Goal: Transaction & Acquisition: Purchase product/service

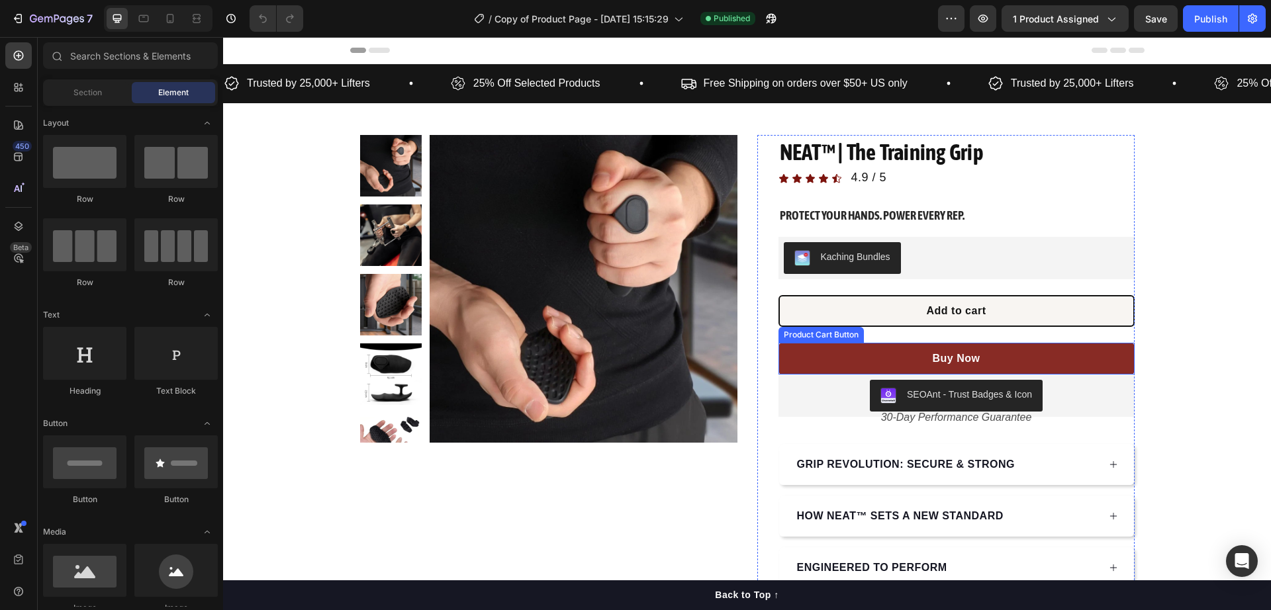
click at [835, 351] on button "Buy Now" at bounding box center [956, 359] width 356 height 32
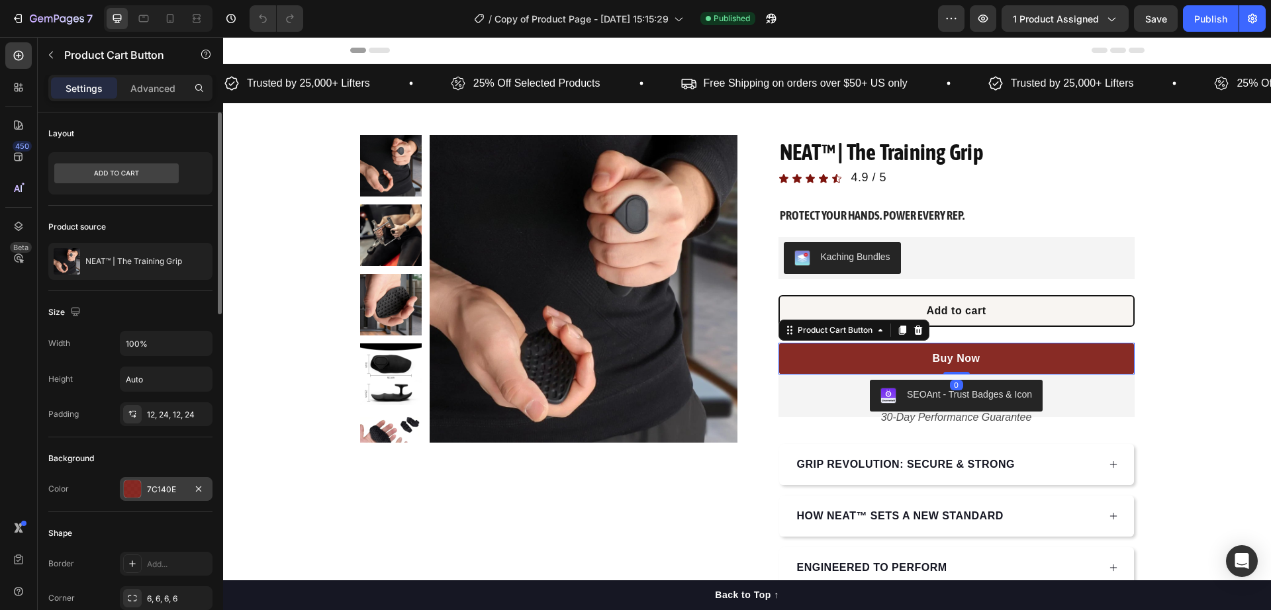
click at [144, 489] on div "7C140E" at bounding box center [166, 489] width 93 height 24
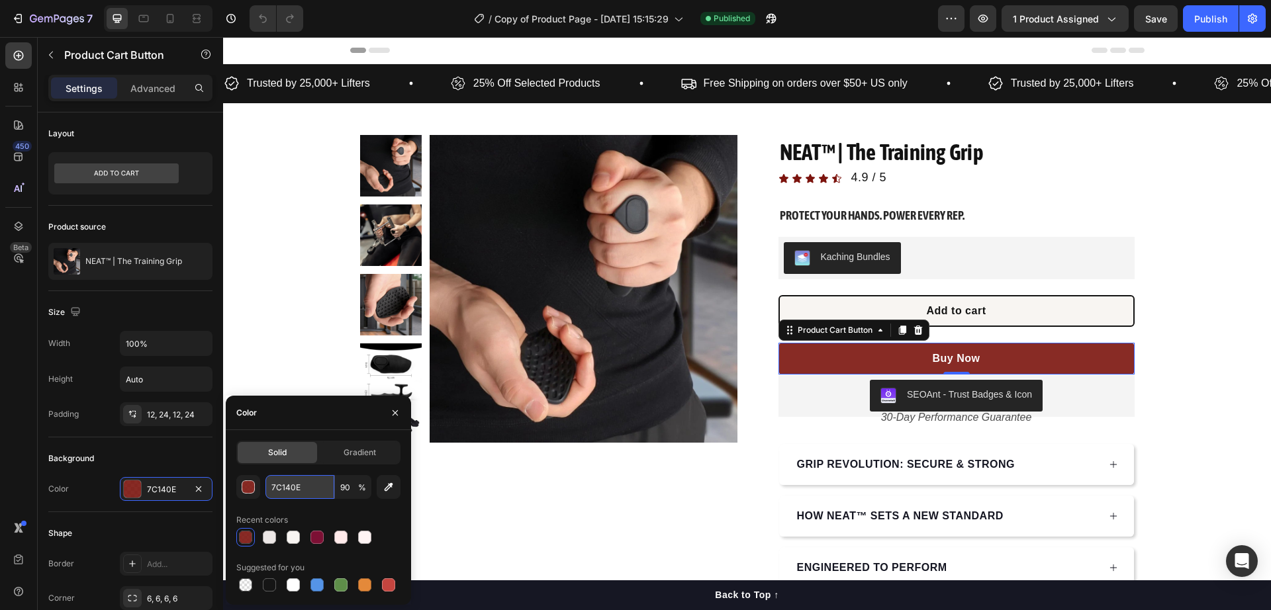
click at [296, 491] on input "7C140E" at bounding box center [299, 487] width 69 height 24
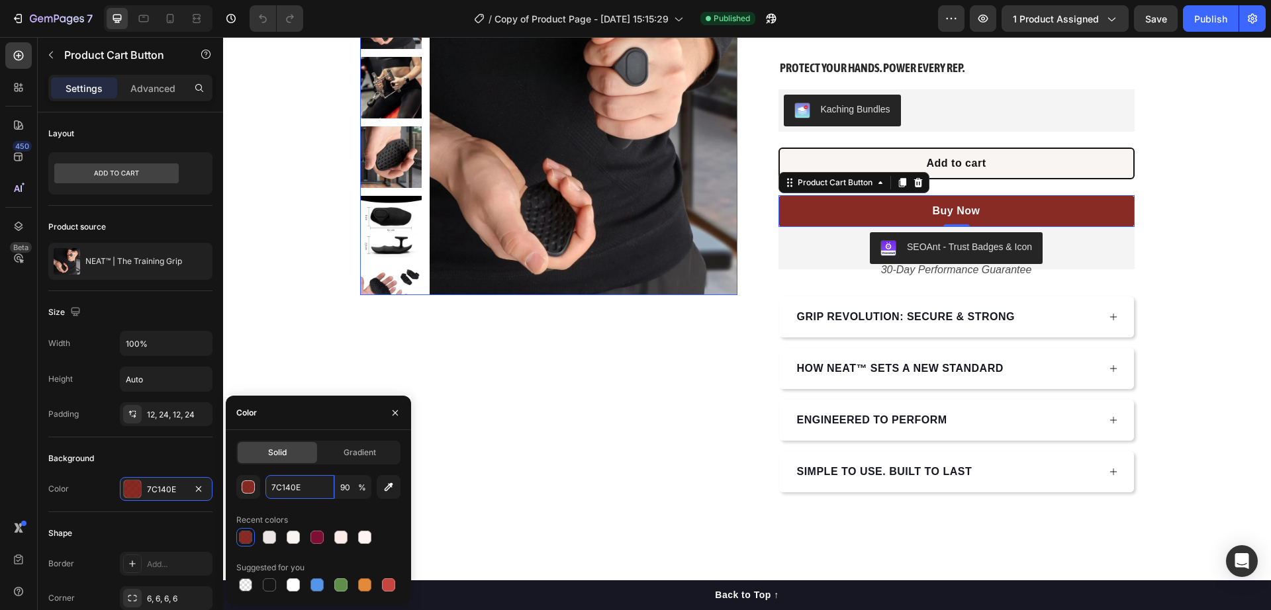
scroll to position [83, 0]
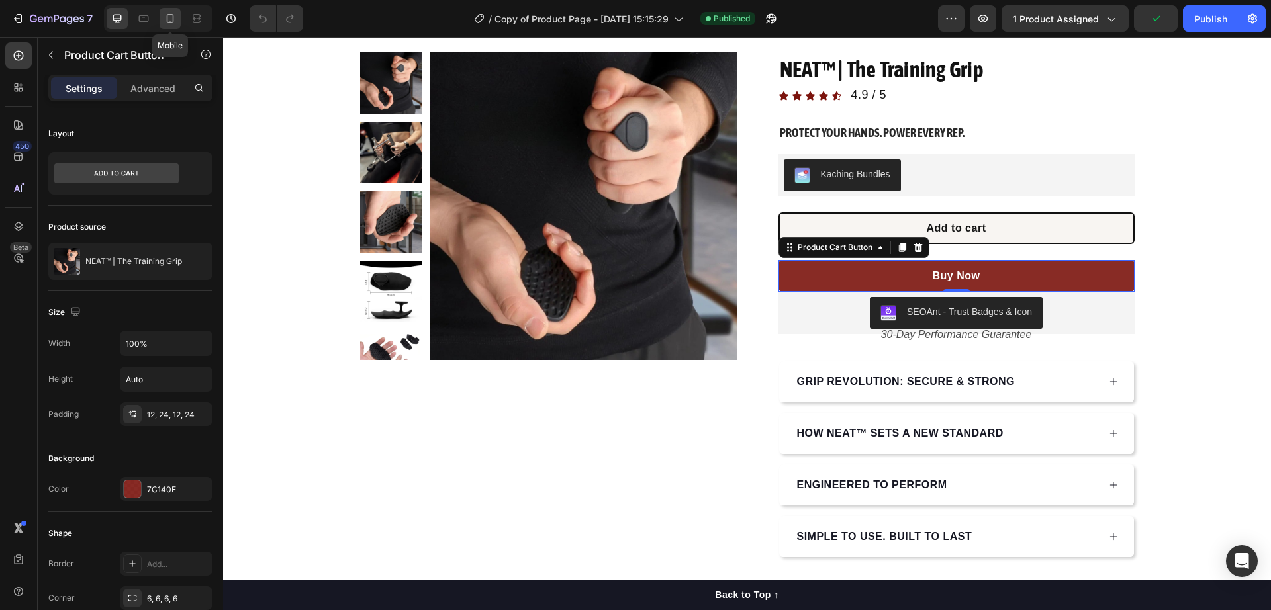
click at [171, 22] on icon at bounding box center [169, 18] width 13 height 13
type input "14"
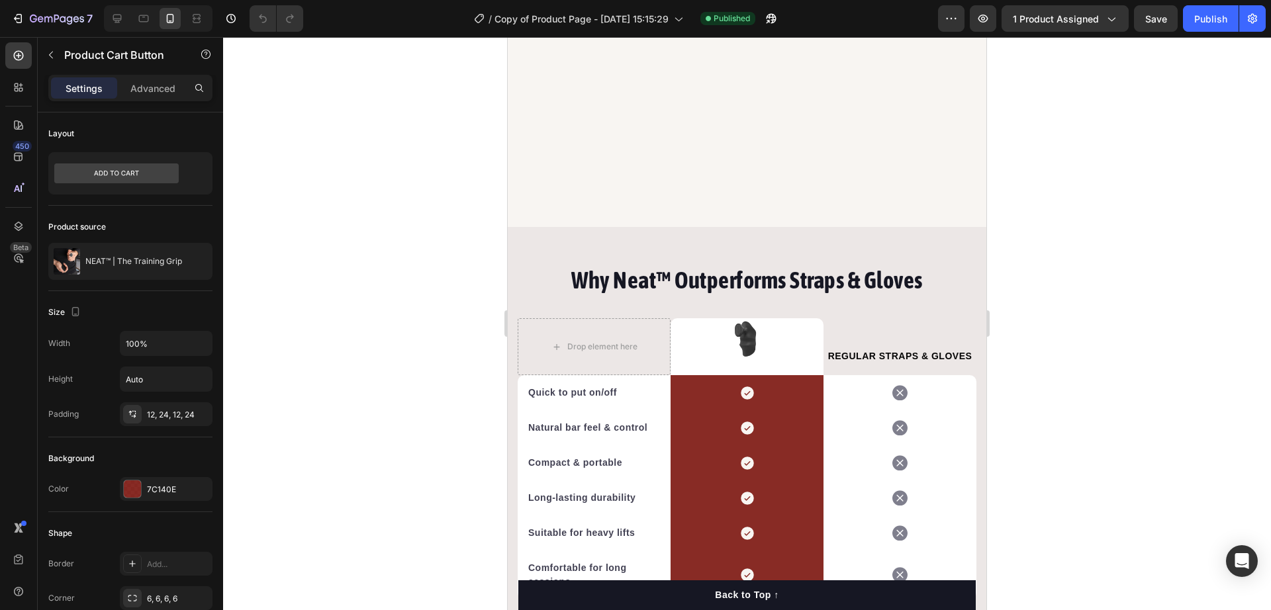
scroll to position [3566, 0]
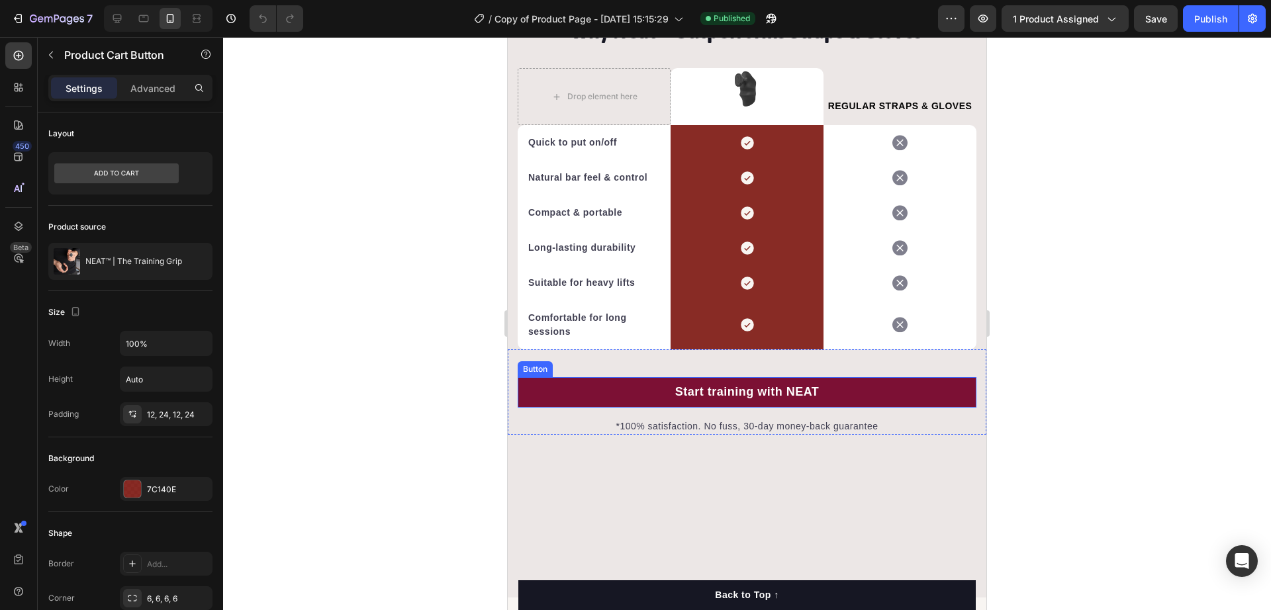
click at [637, 394] on button "Start training with NEAT" at bounding box center [747, 392] width 459 height 30
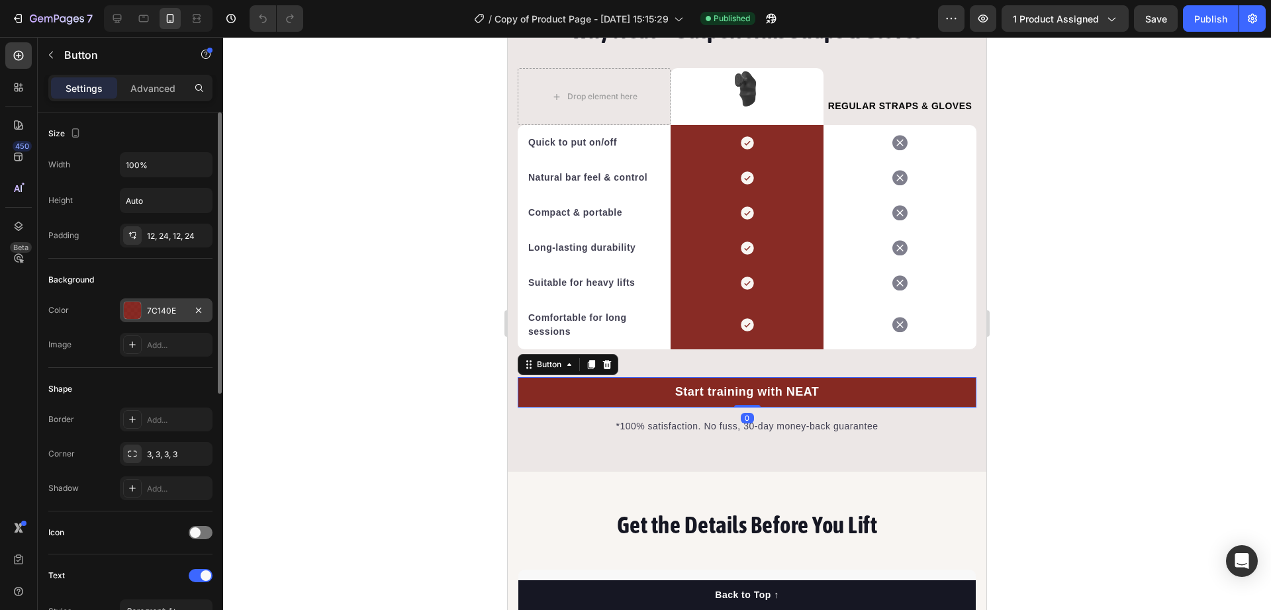
click at [150, 311] on div "7C140E" at bounding box center [166, 311] width 38 height 12
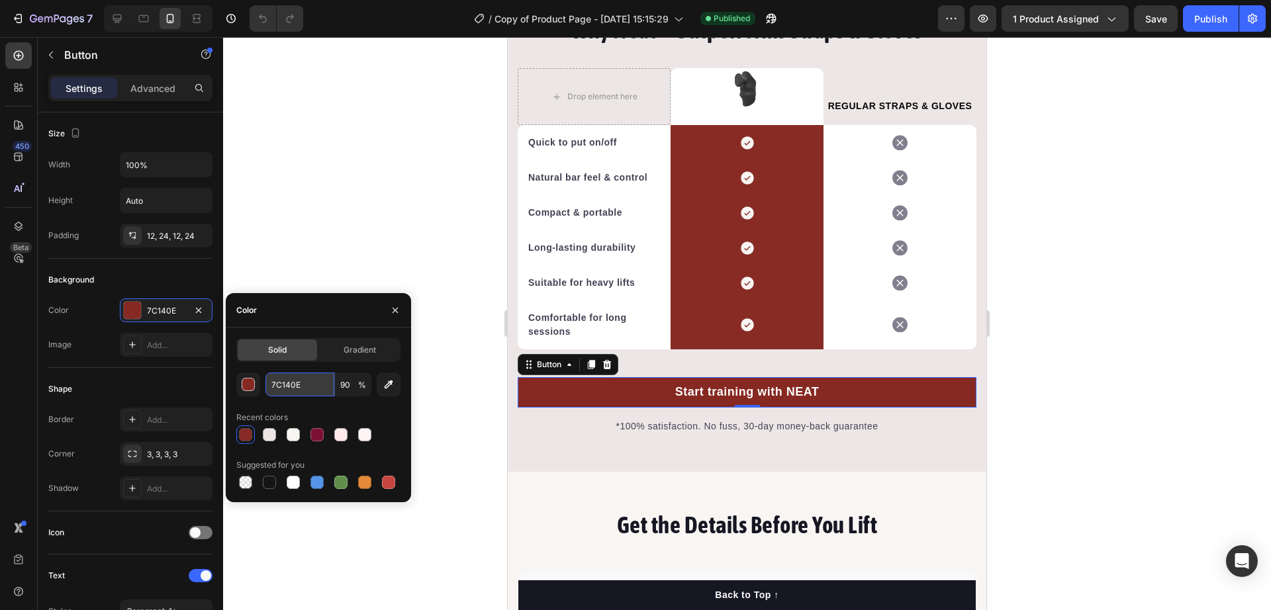
click at [298, 386] on input "7C140E" at bounding box center [299, 385] width 69 height 24
click at [396, 314] on icon "button" at bounding box center [395, 310] width 11 height 11
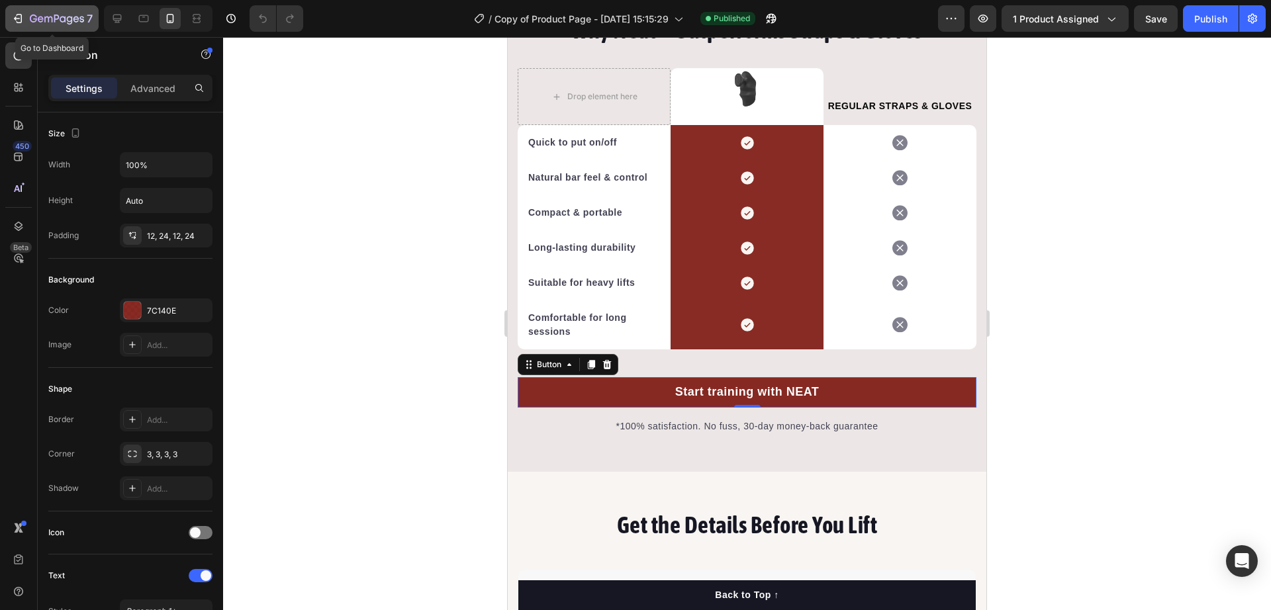
click at [50, 19] on icon "button" at bounding box center [57, 19] width 54 height 11
